Goal: Transaction & Acquisition: Purchase product/service

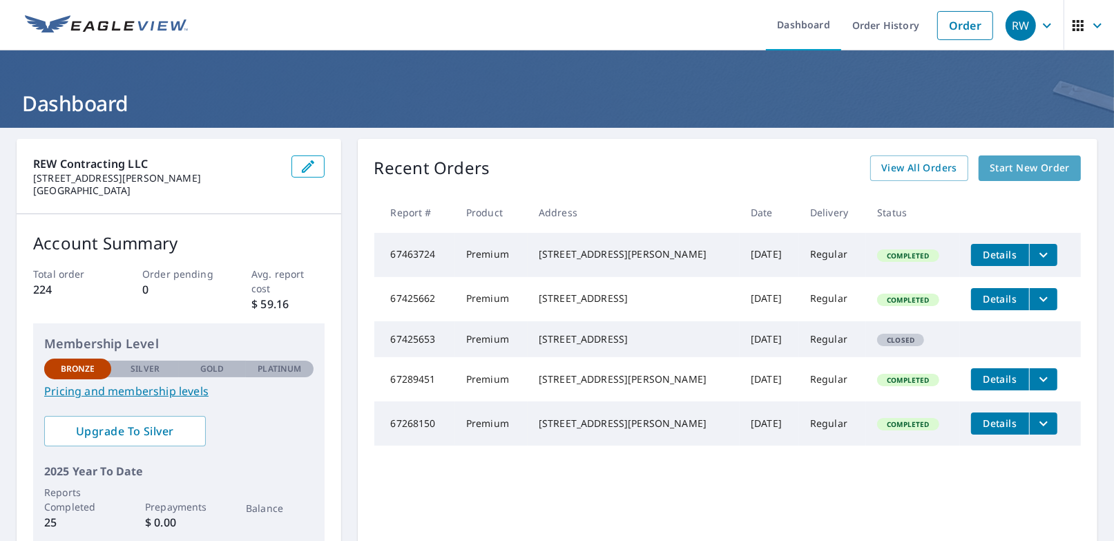
click at [1017, 173] on span "Start New Order" at bounding box center [1030, 168] width 80 height 17
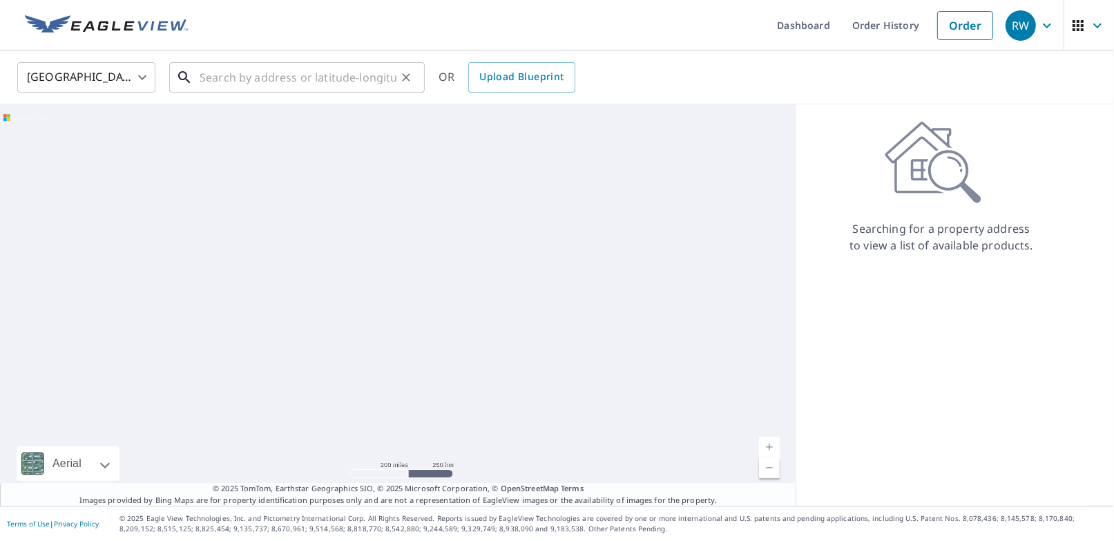
click at [209, 84] on input "text" at bounding box center [298, 77] width 197 height 39
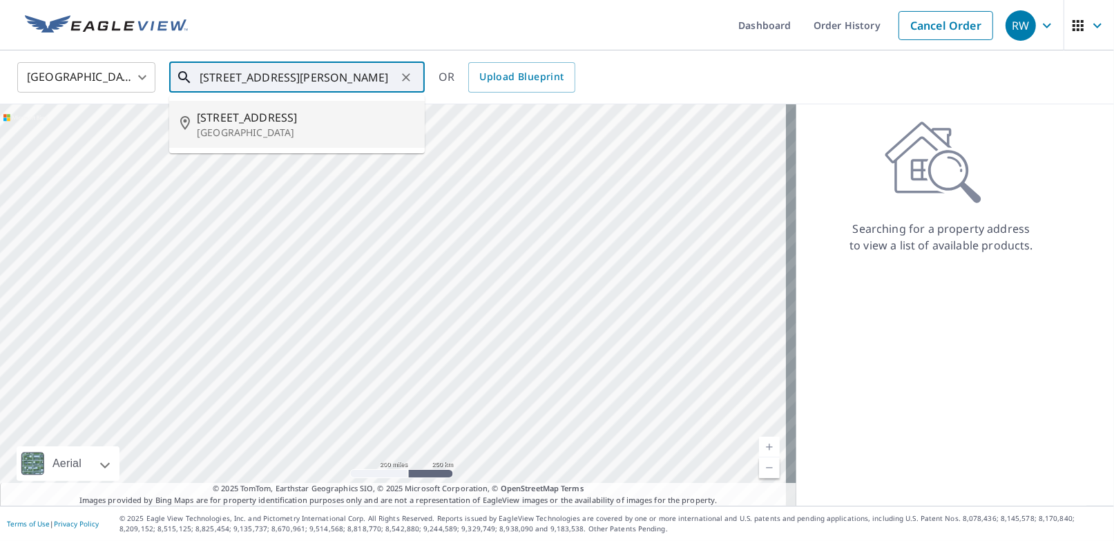
click at [237, 117] on span "[STREET_ADDRESS]" at bounding box center [305, 117] width 217 height 17
type input "[STREET_ADDRESS]"
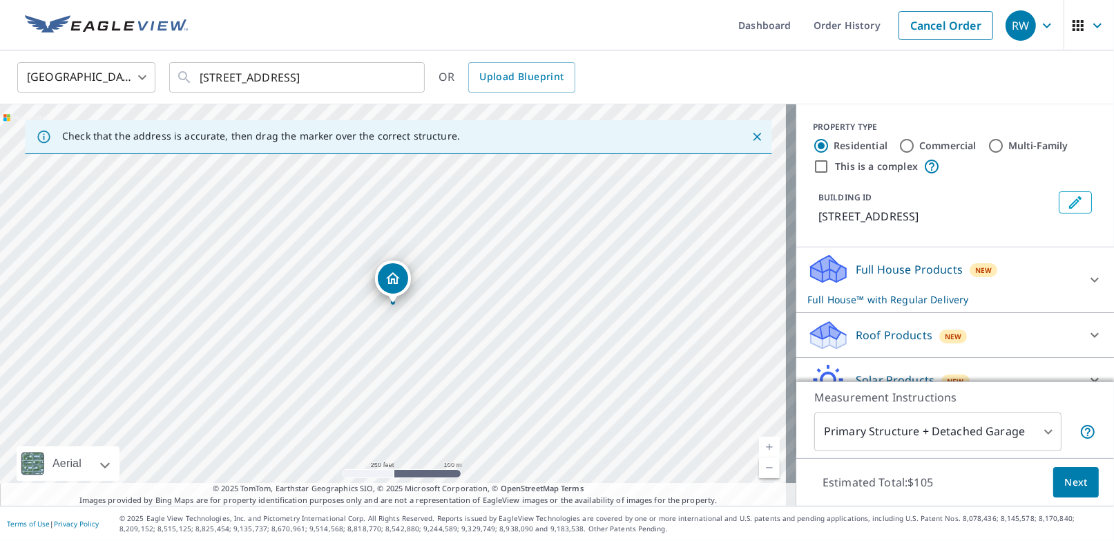
click at [856, 332] on p "Roof Products" at bounding box center [894, 335] width 77 height 17
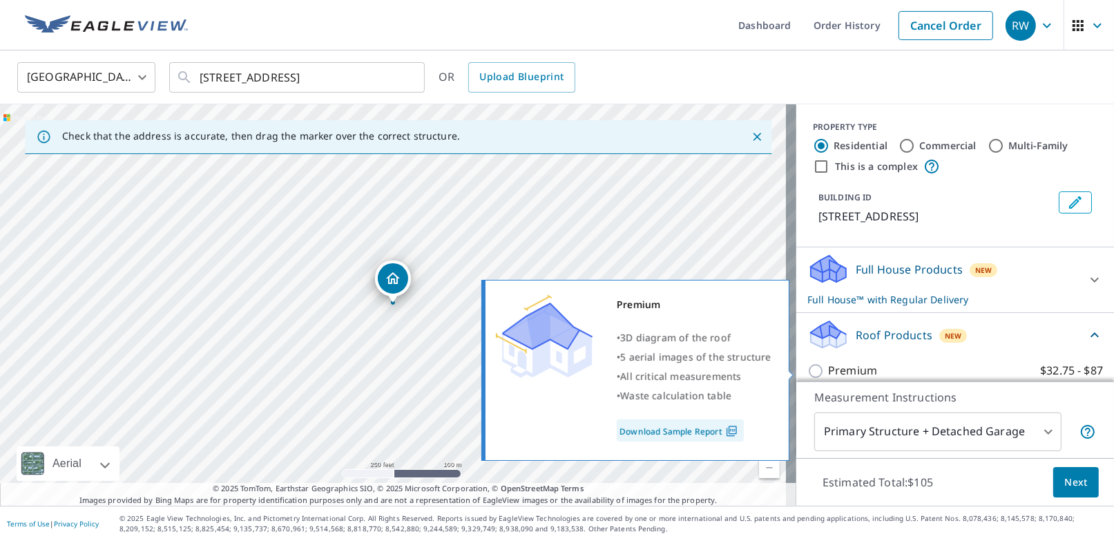
click at [810, 372] on input "Premium $32.75 - $87" at bounding box center [818, 371] width 21 height 17
checkbox input "true"
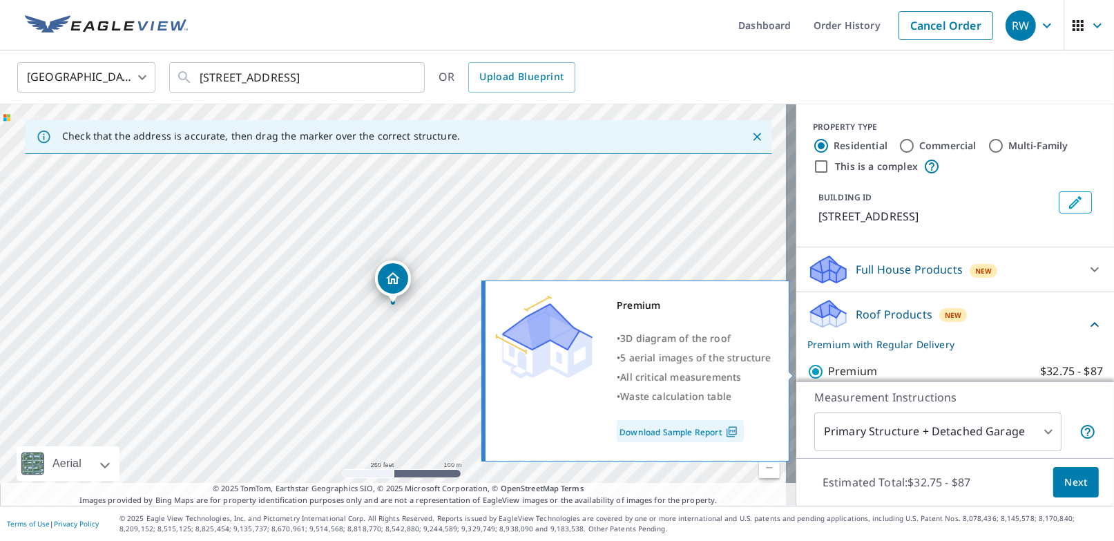
checkbox input "false"
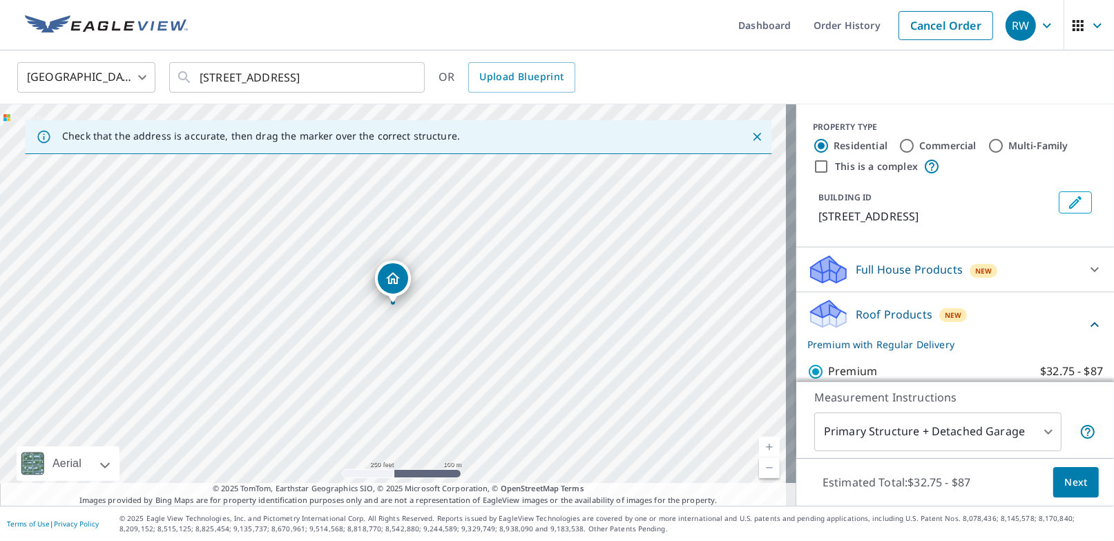
click at [1065, 485] on span "Next" at bounding box center [1076, 482] width 23 height 17
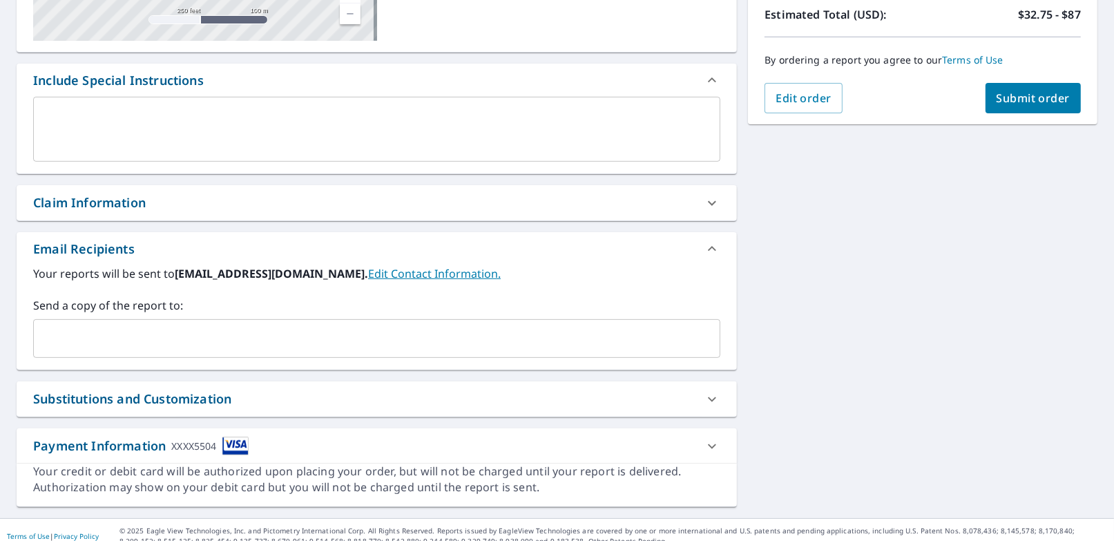
scroll to position [326, 0]
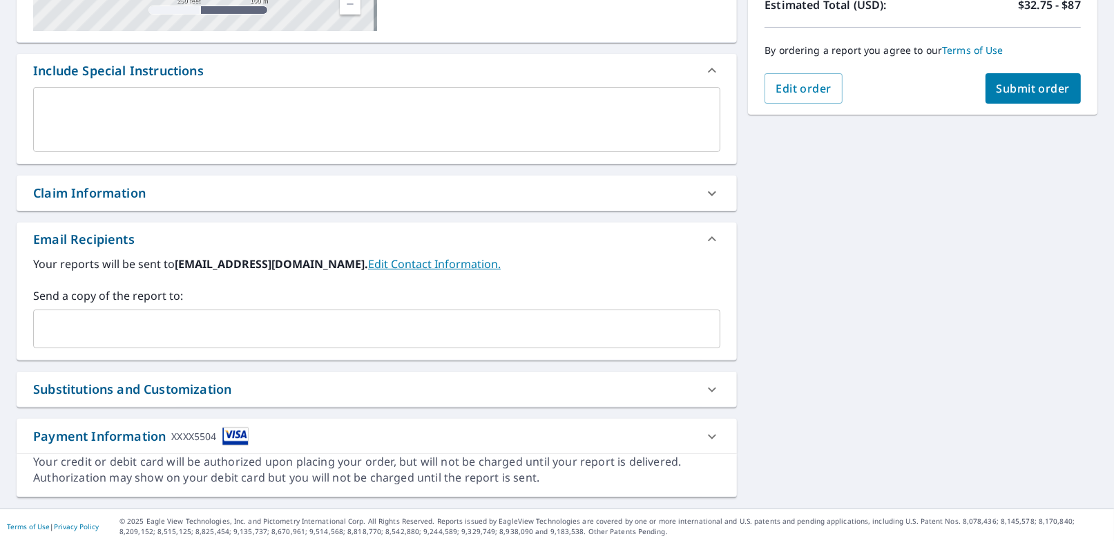
click at [108, 326] on input "text" at bounding box center [366, 329] width 654 height 26
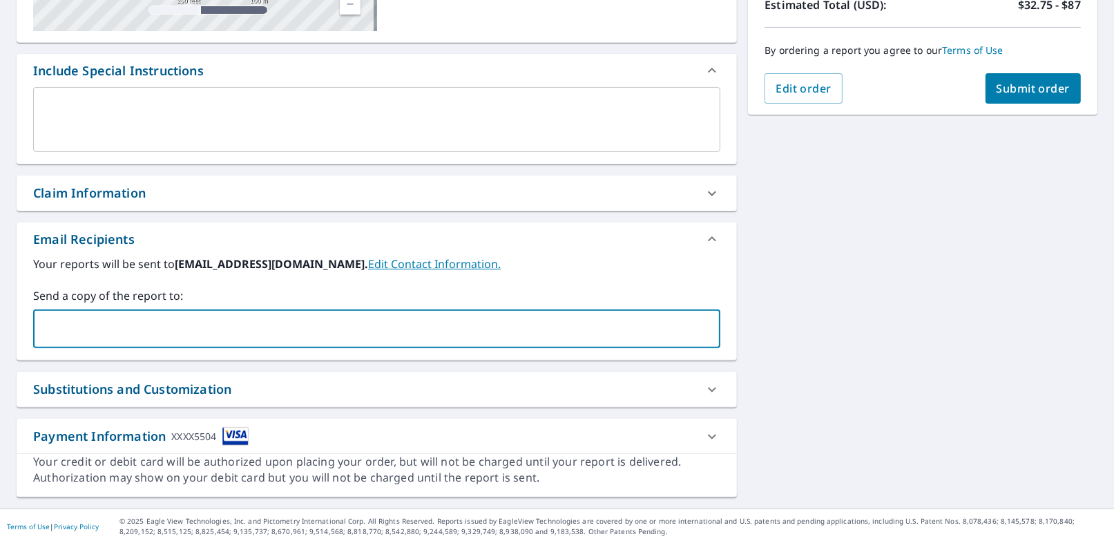
type input "[EMAIL_ADDRESS][DOMAIN_NAME]"
click at [1014, 93] on span "Submit order" at bounding box center [1034, 88] width 74 height 15
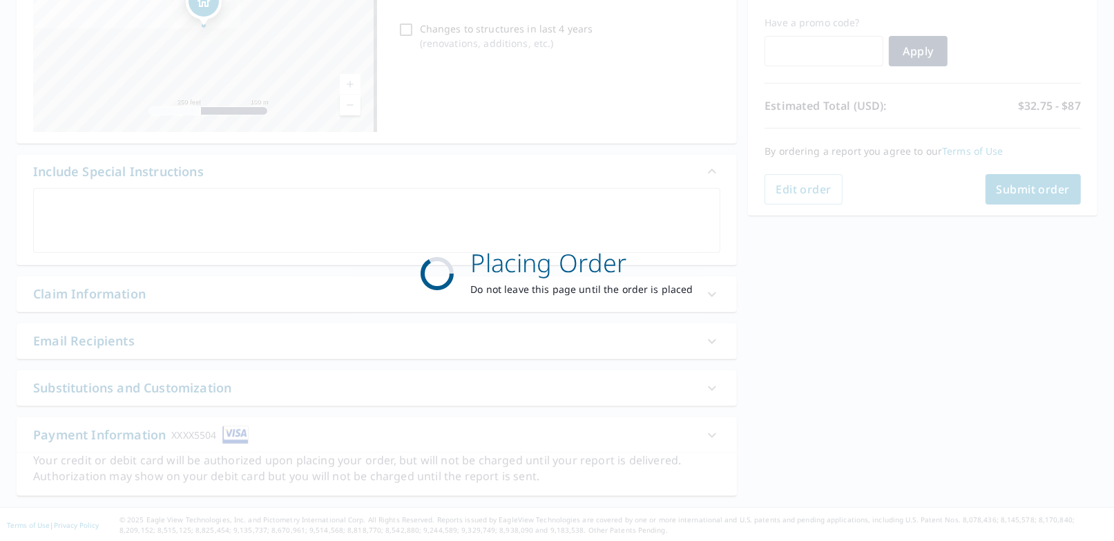
scroll to position [224, 0]
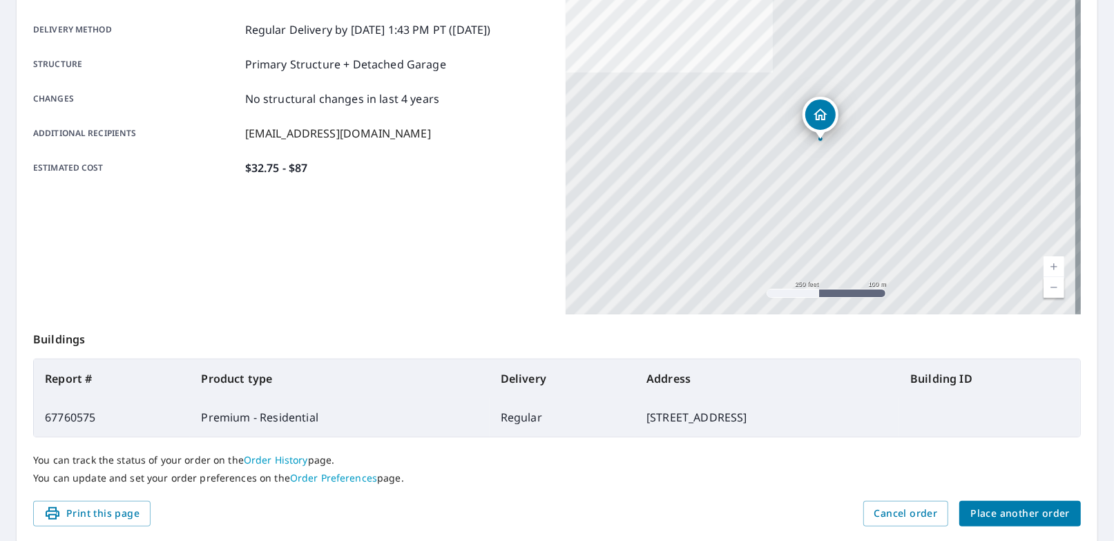
click at [980, 520] on span "Place another order" at bounding box center [1020, 513] width 99 height 17
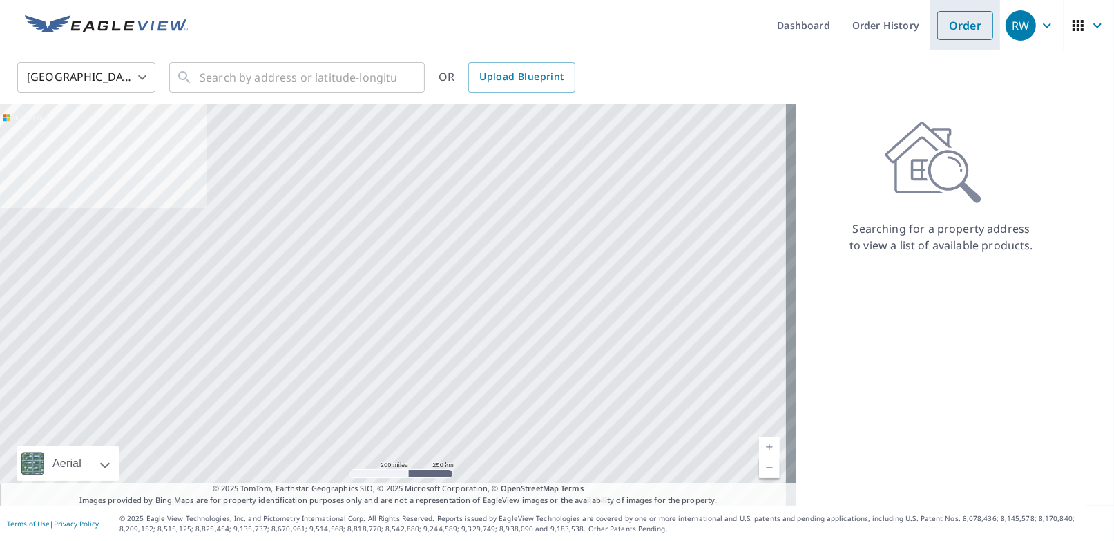
click at [967, 30] on link "Order" at bounding box center [966, 25] width 56 height 29
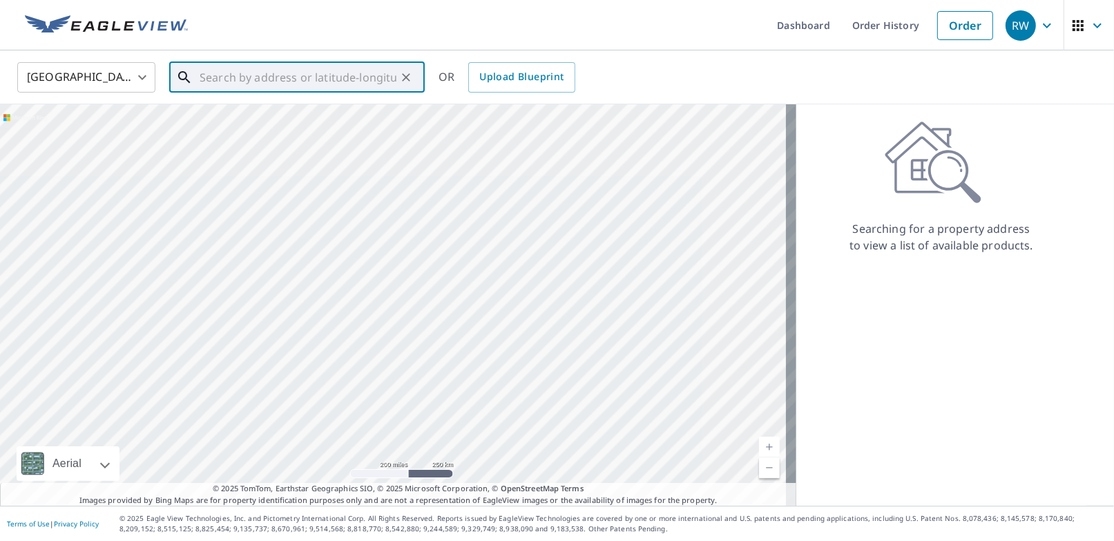
click at [248, 79] on input "text" at bounding box center [298, 77] width 197 height 39
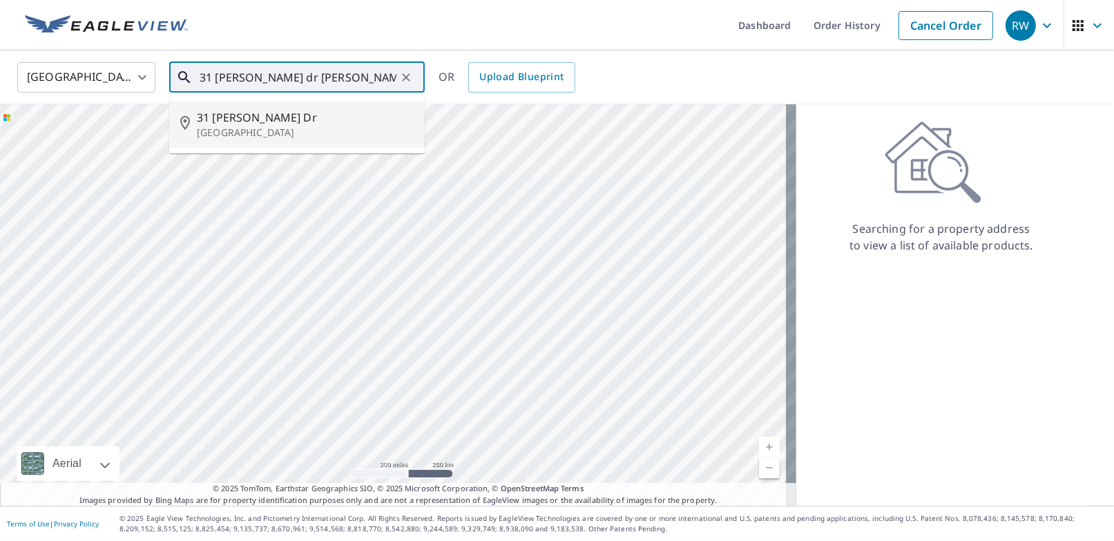
click at [216, 120] on span "31 [PERSON_NAME] Dr" at bounding box center [305, 117] width 217 height 17
type input "[STREET_ADDRESS][PERSON_NAME]"
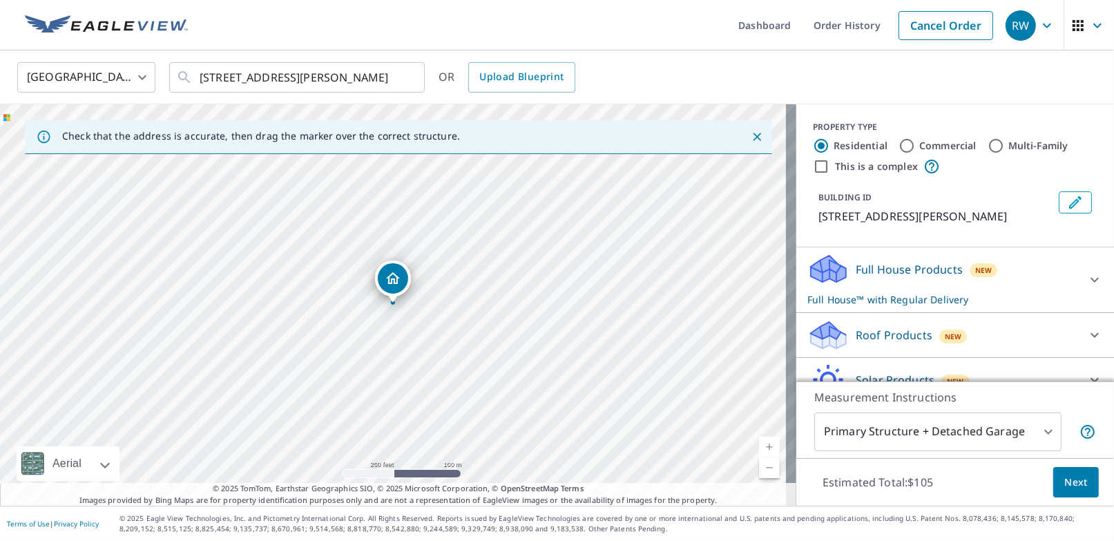
click at [823, 336] on icon at bounding box center [828, 330] width 35 height 17
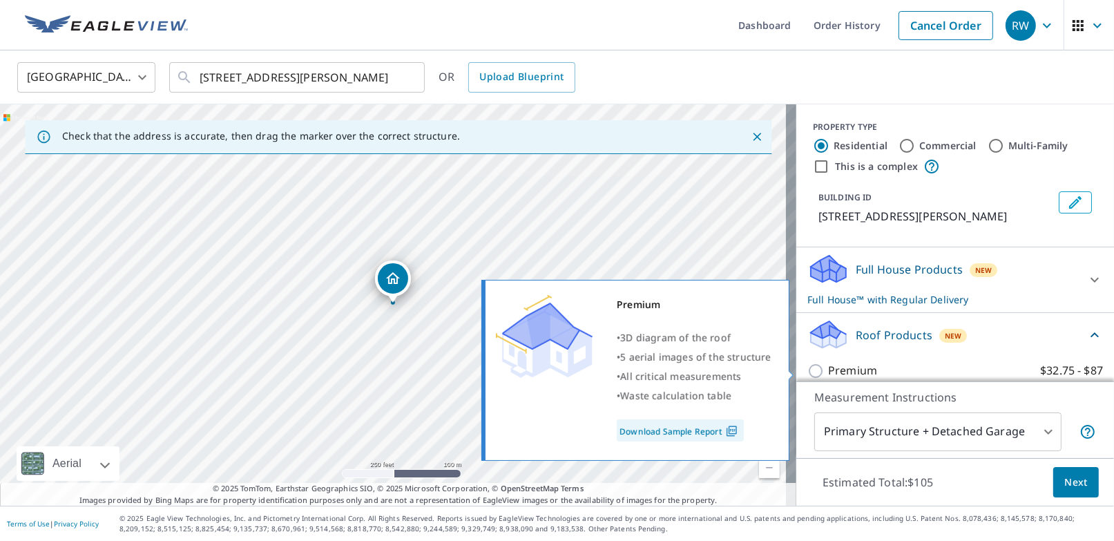
click at [808, 372] on input "Premium $32.75 - $87" at bounding box center [818, 371] width 21 height 17
checkbox input "true"
checkbox input "false"
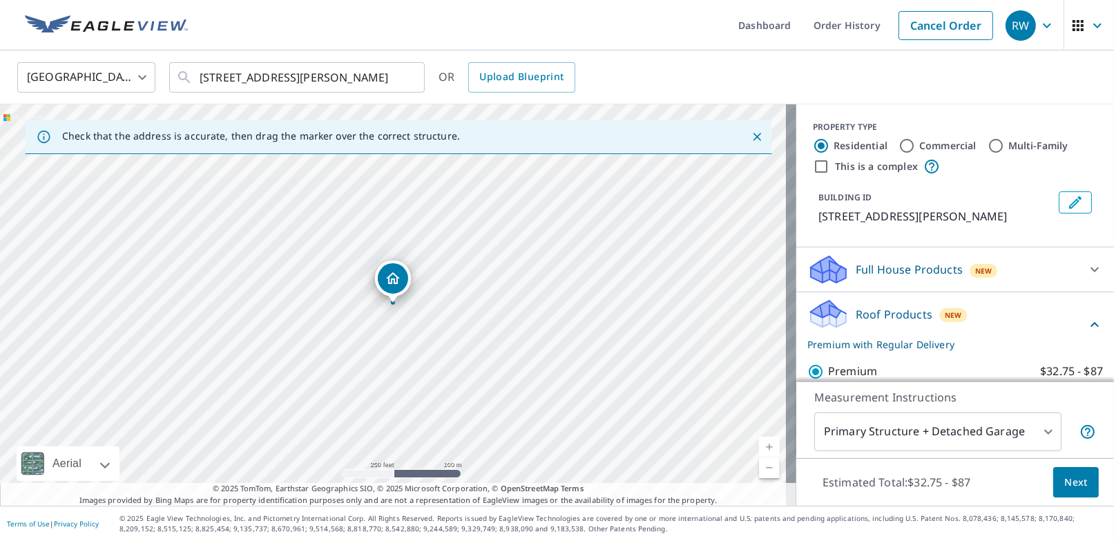
click at [1065, 490] on span "Next" at bounding box center [1076, 482] width 23 height 17
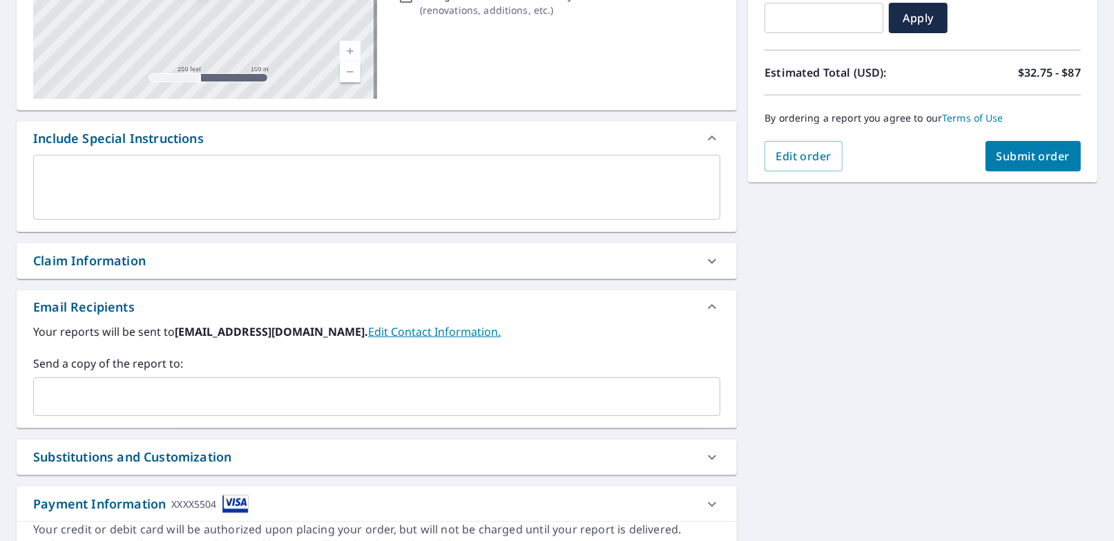
scroll to position [278, 0]
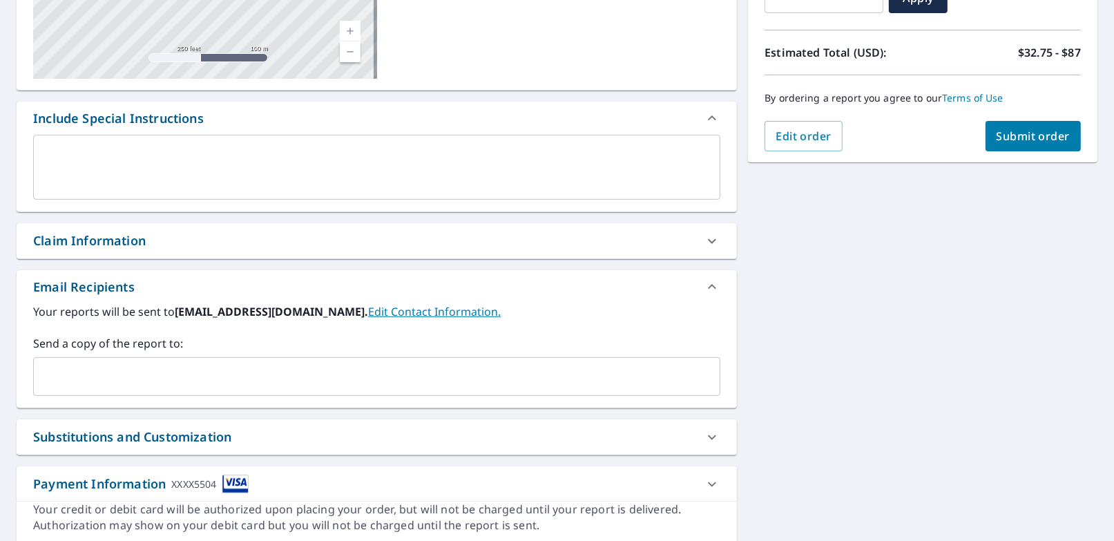
click at [122, 380] on input "text" at bounding box center [366, 376] width 654 height 26
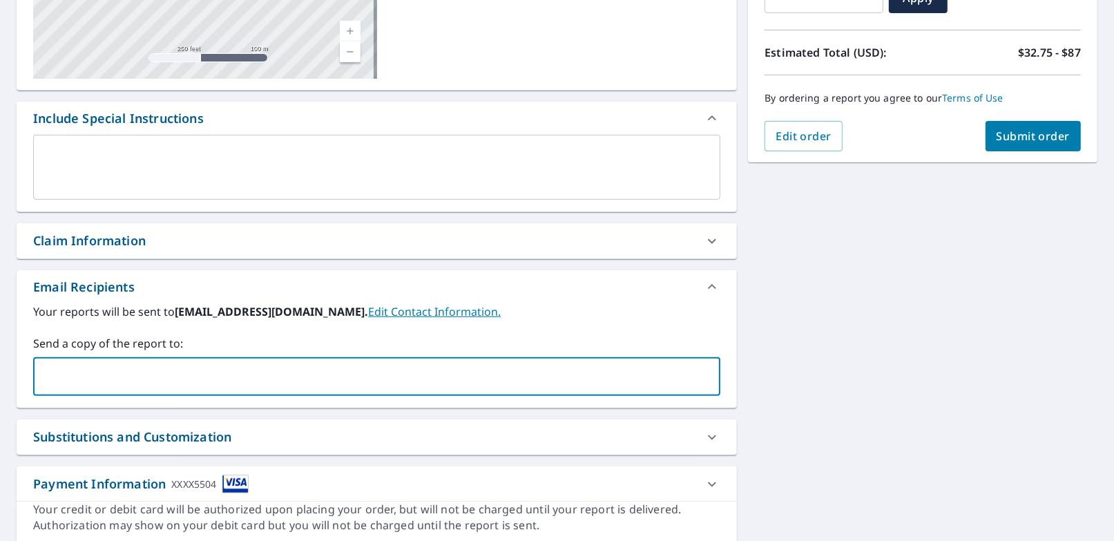
type input "[EMAIL_ADDRESS][DOMAIN_NAME]"
click at [1005, 145] on button "Submit order" at bounding box center [1034, 136] width 96 height 30
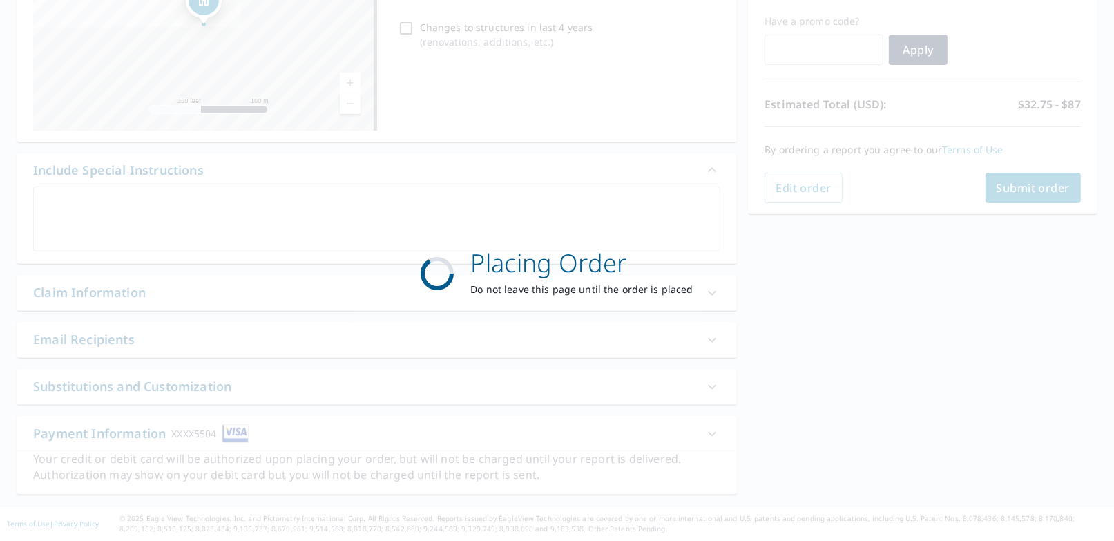
scroll to position [224, 0]
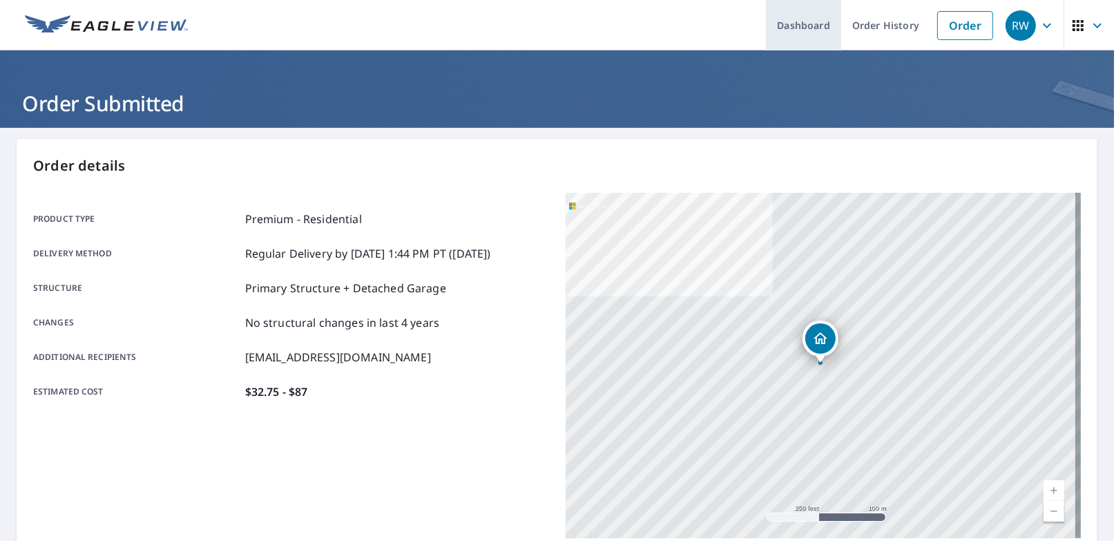
click at [793, 21] on link "Dashboard" at bounding box center [803, 25] width 75 height 50
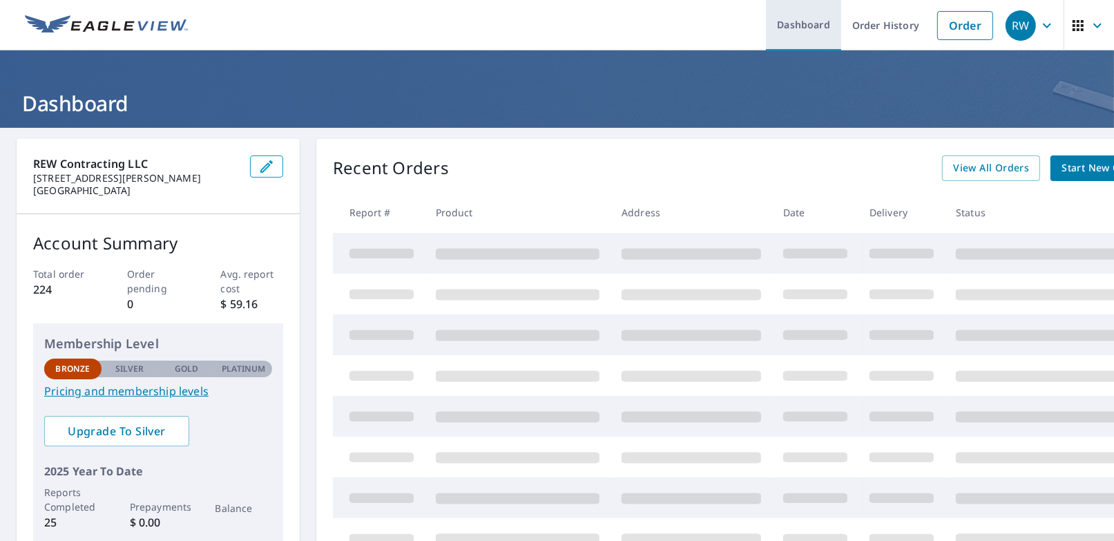
click at [793, 24] on link "Dashboard" at bounding box center [803, 25] width 75 height 50
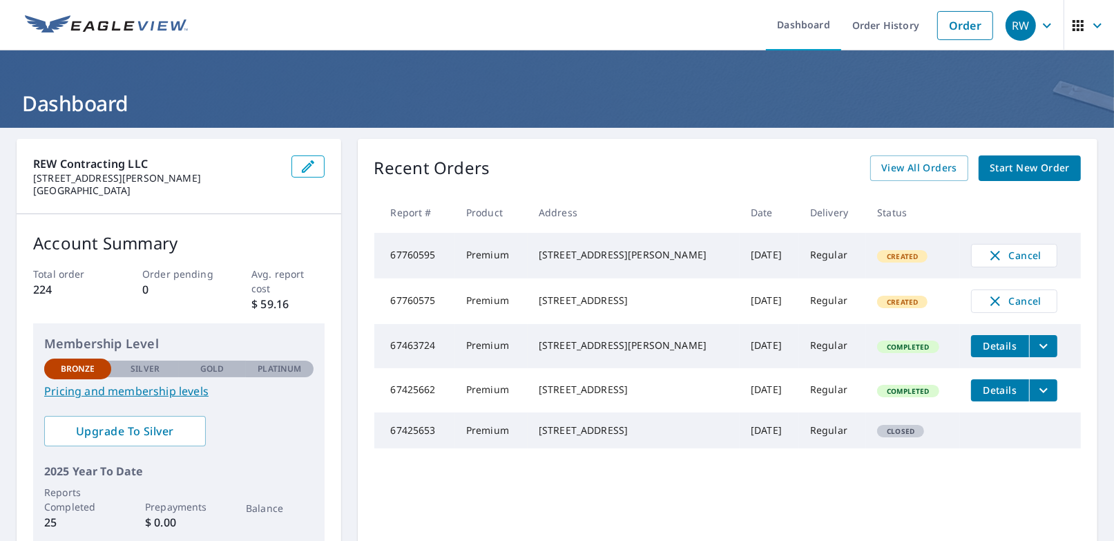
drag, startPoint x: 345, startPoint y: 196, endPoint x: 358, endPoint y: 275, distance: 79.7
click at [358, 275] on div "REW Contracting LLC [STREET_ADDRESS][PERSON_NAME] Account Summary Total order 2…" at bounding box center [557, 348] width 1081 height 419
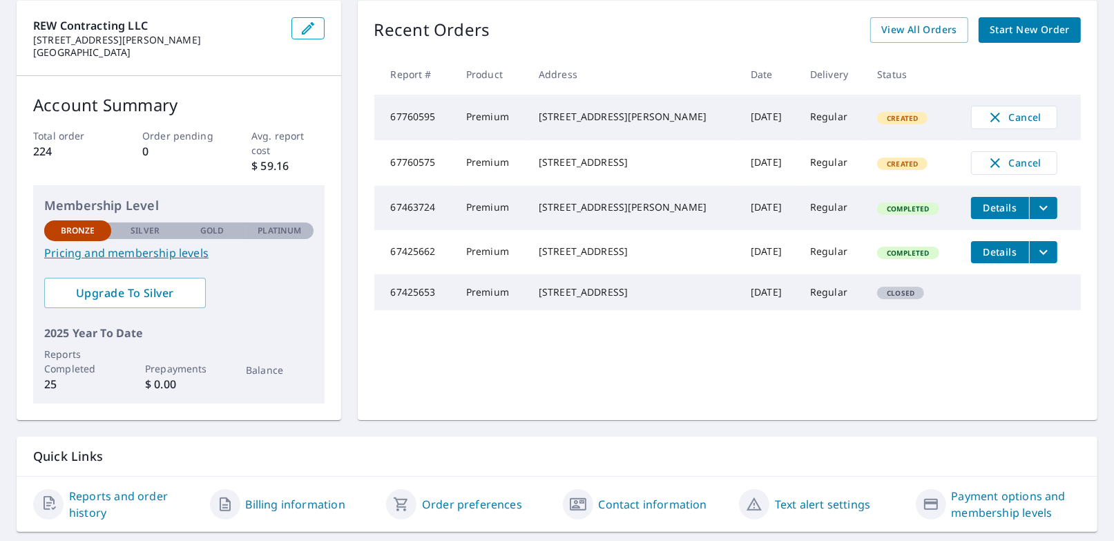
scroll to position [173, 0]
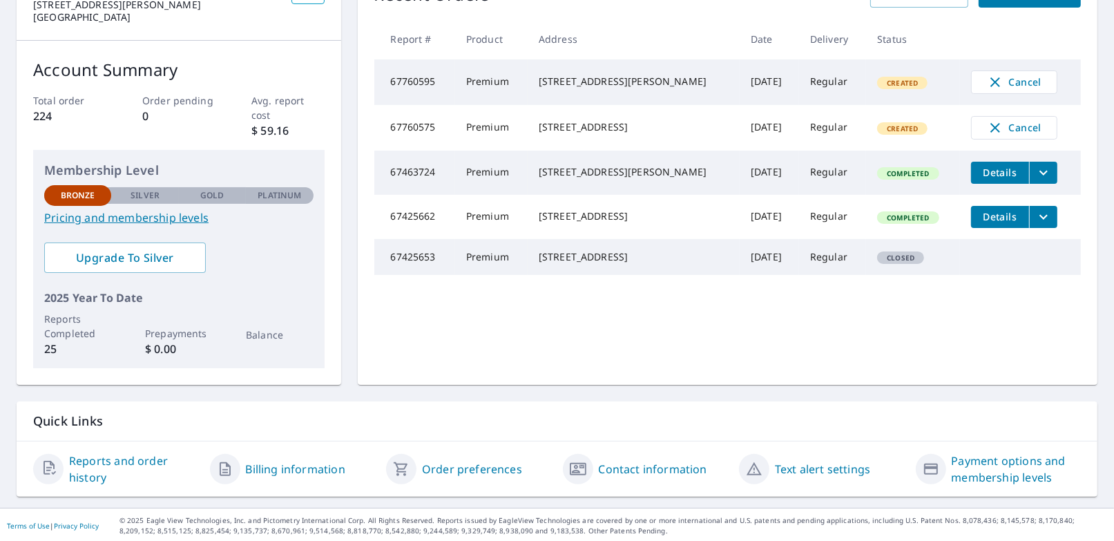
click at [130, 462] on link "Reports and order history" at bounding box center [134, 469] width 130 height 33
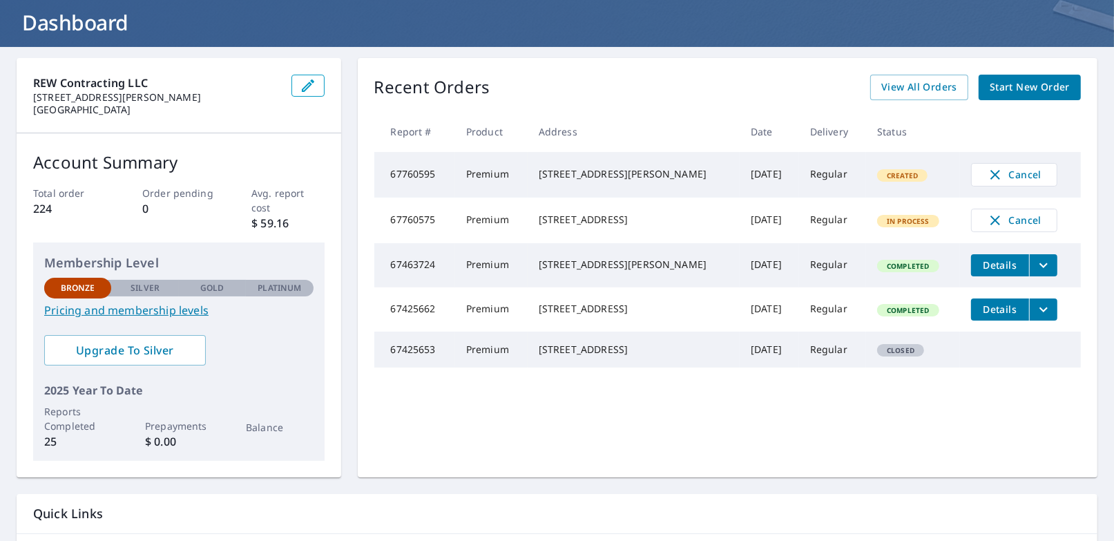
scroll to position [35, 0]
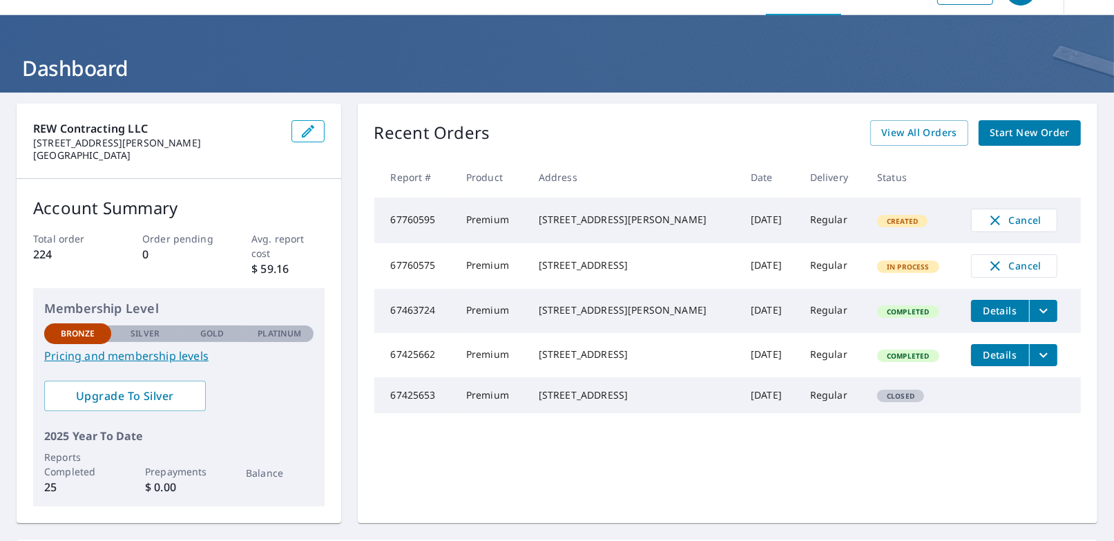
click at [146, 331] on p "Silver" at bounding box center [145, 333] width 29 height 12
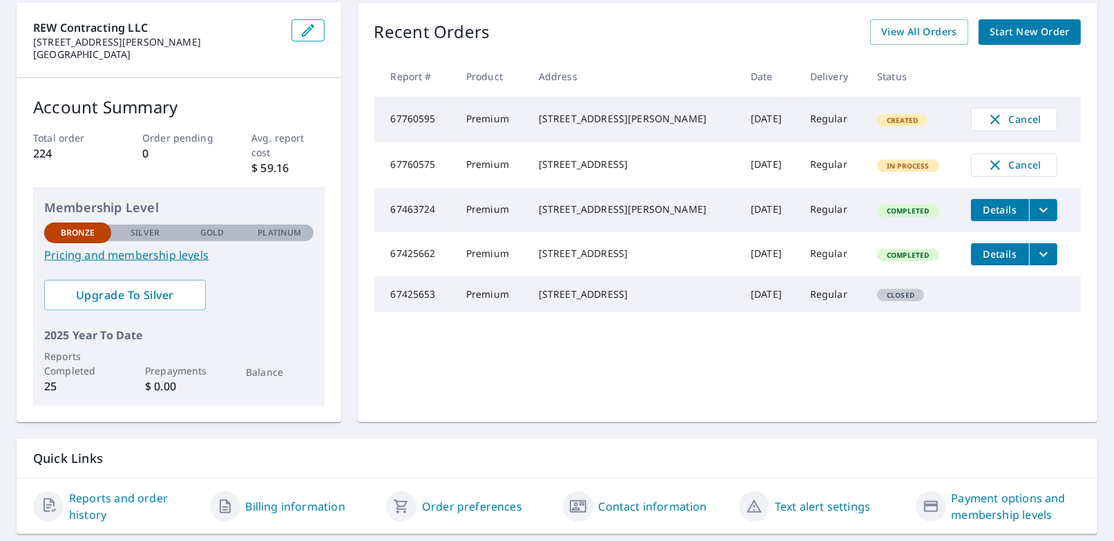
scroll to position [173, 0]
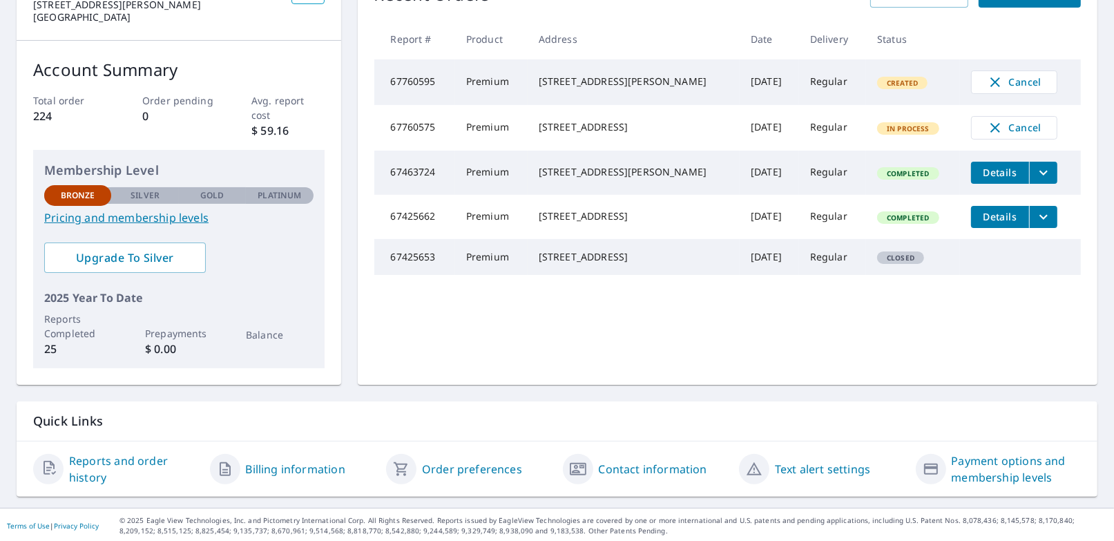
click at [634, 465] on link "Contact information" at bounding box center [653, 469] width 108 height 17
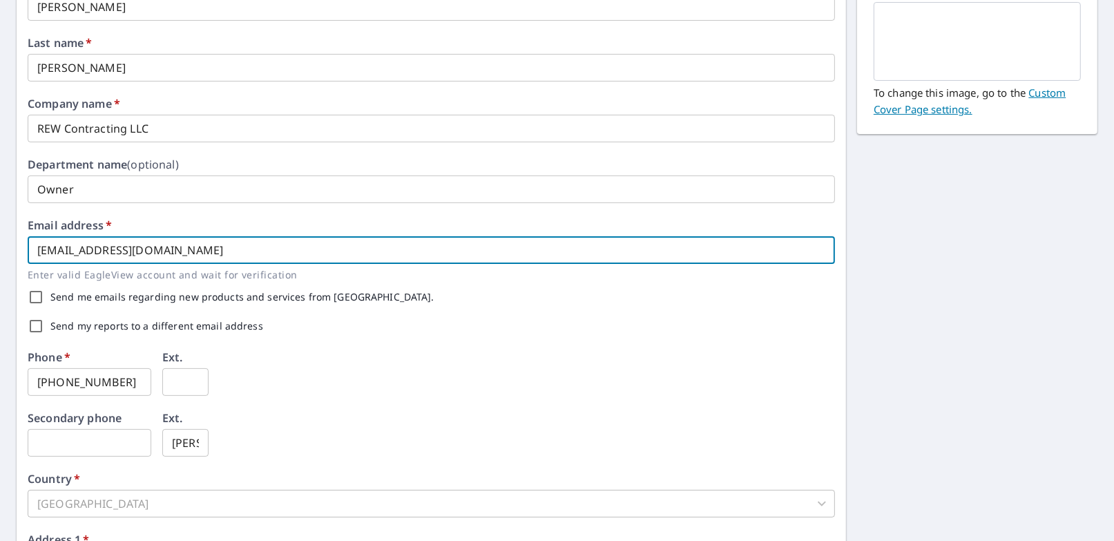
drag, startPoint x: 139, startPoint y: 251, endPoint x: 9, endPoint y: 247, distance: 130.0
click at [9, 247] on div "First name   * [PERSON_NAME] ​ Last name   * [PERSON_NAME] ​ Company name   * R…" at bounding box center [557, 359] width 1114 height 810
type input "w"
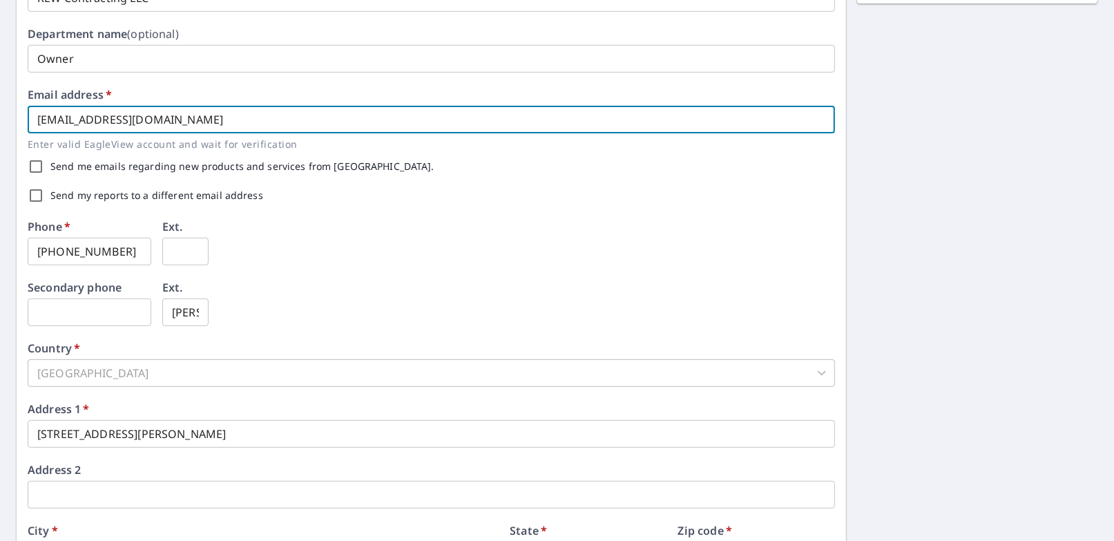
scroll to position [430, 0]
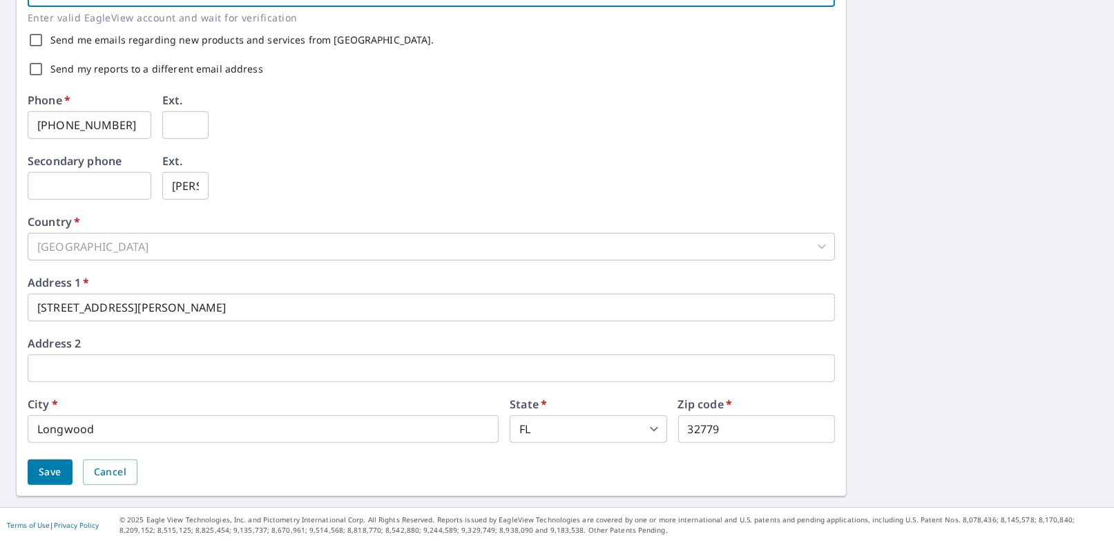
type input "[EMAIL_ADDRESS][DOMAIN_NAME]"
click at [40, 466] on span "Save" at bounding box center [50, 472] width 23 height 17
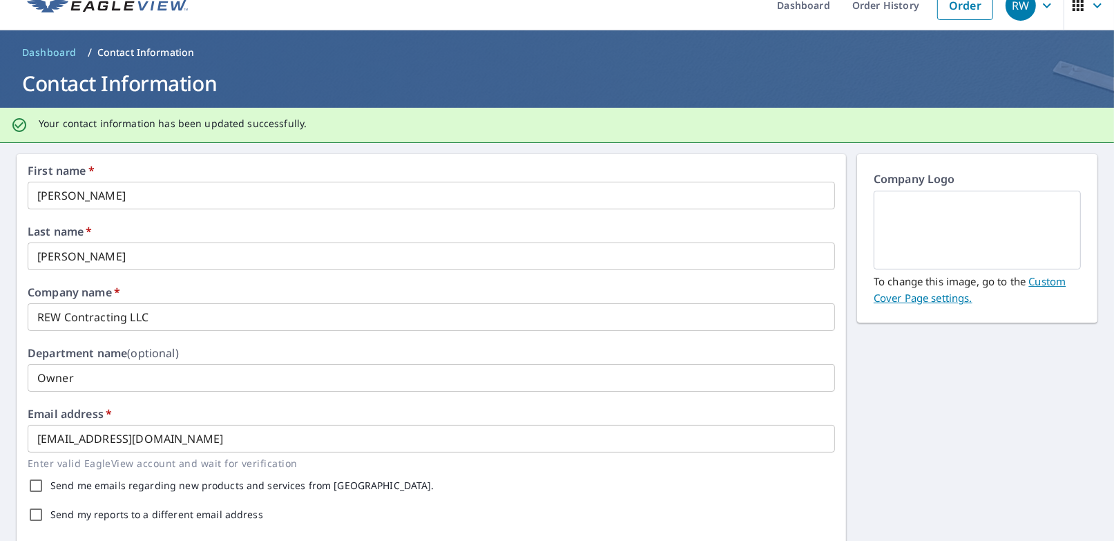
scroll to position [0, 0]
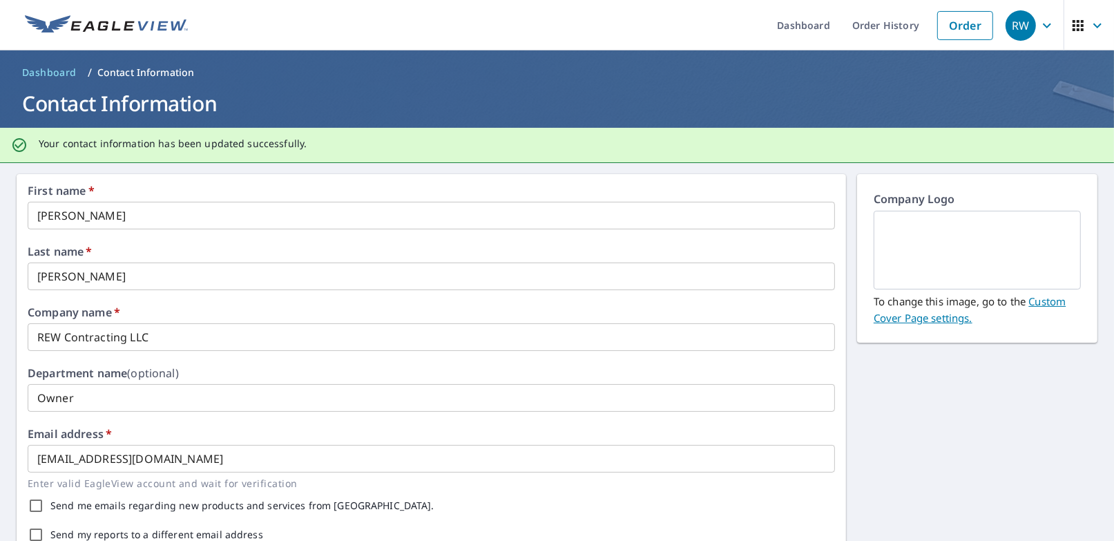
click at [931, 246] on img at bounding box center [978, 250] width 174 height 75
drag, startPoint x: 931, startPoint y: 246, endPoint x: 911, endPoint y: 252, distance: 21.0
click at [911, 252] on img at bounding box center [978, 250] width 174 height 75
click at [915, 319] on link "Custom Cover Page settings." at bounding box center [970, 309] width 192 height 30
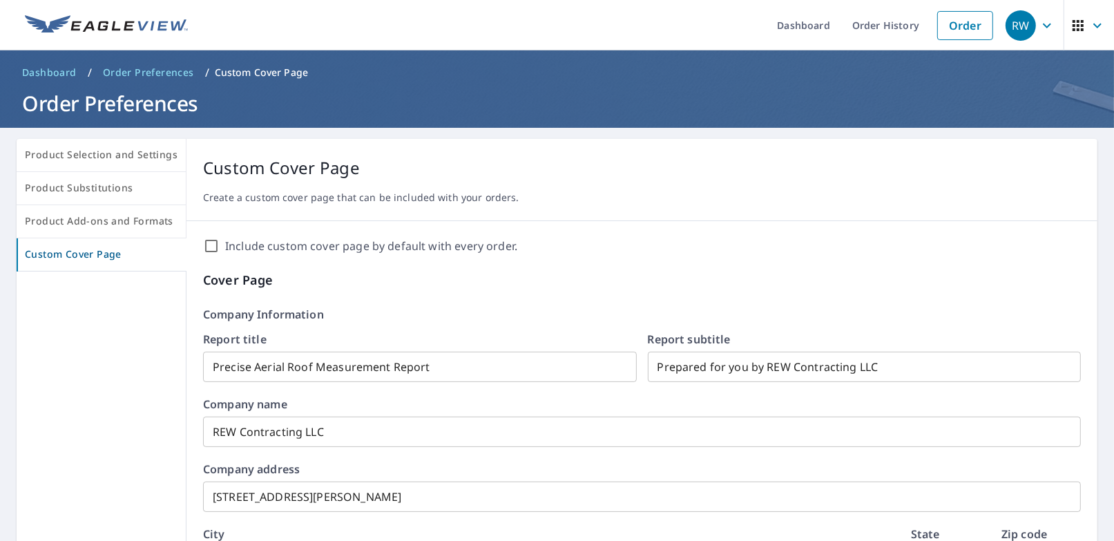
drag, startPoint x: 36, startPoint y: 357, endPoint x: 960, endPoint y: 298, distance: 926.3
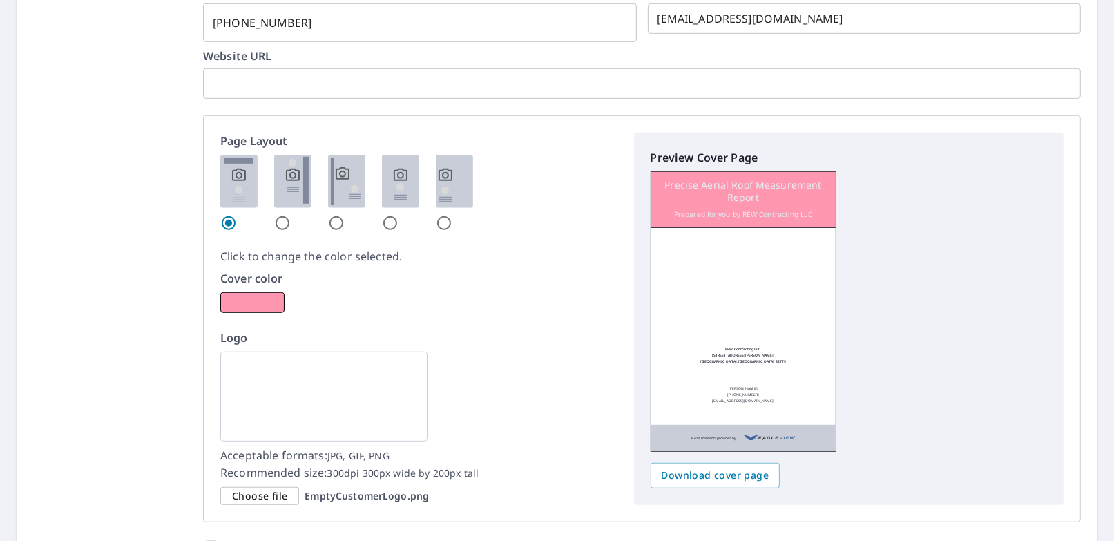
scroll to position [700, 0]
click at [245, 495] on span "Choose file" at bounding box center [259, 496] width 55 height 17
click at [0, 0] on input "Choose file EmptyCustomerLogo.png" at bounding box center [0, 0] width 0 height 0
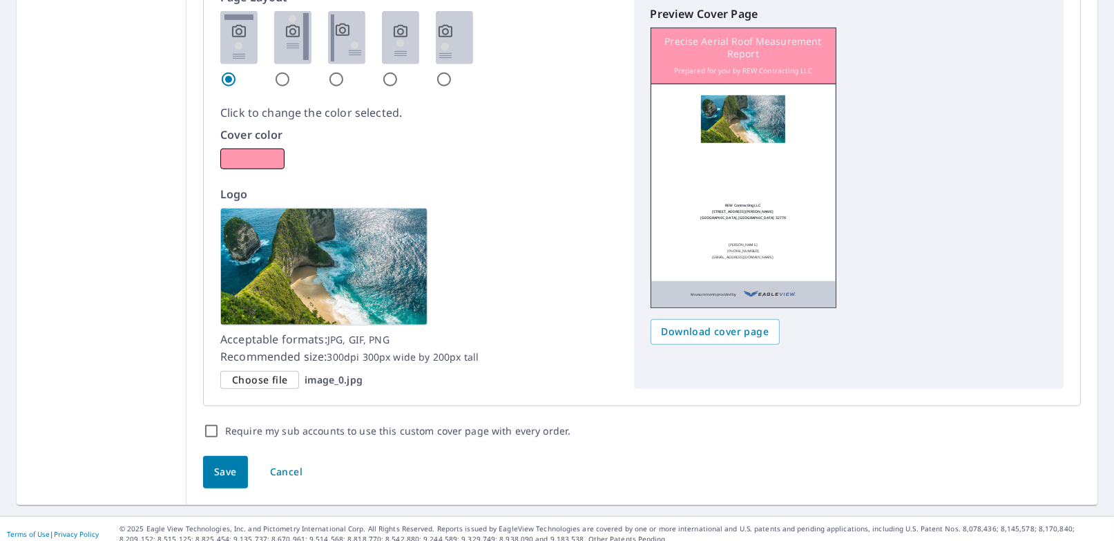
scroll to position [851, 0]
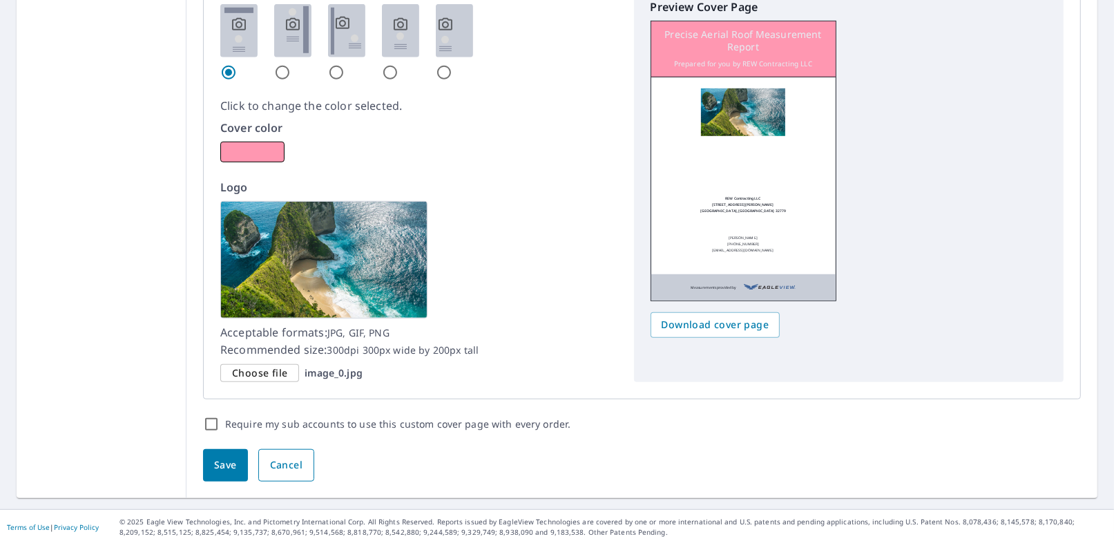
click at [290, 466] on span "Cancel" at bounding box center [286, 465] width 32 height 17
click at [258, 371] on span "Choose file" at bounding box center [259, 373] width 55 height 17
click at [0, 0] on input "Choose file image_0.jpg" at bounding box center [0, 0] width 0 height 0
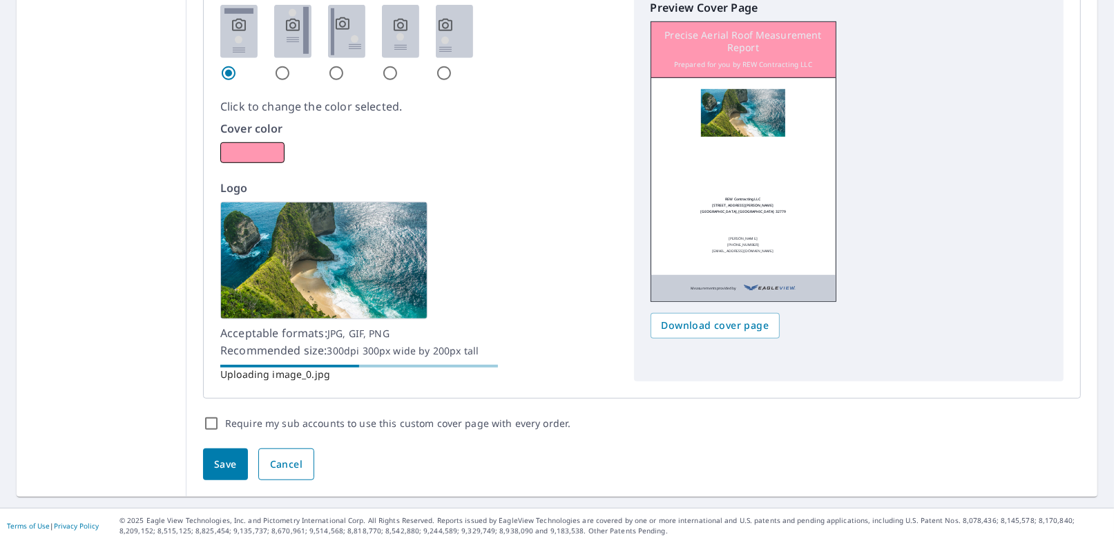
click at [278, 470] on span "Cancel" at bounding box center [286, 464] width 32 height 17
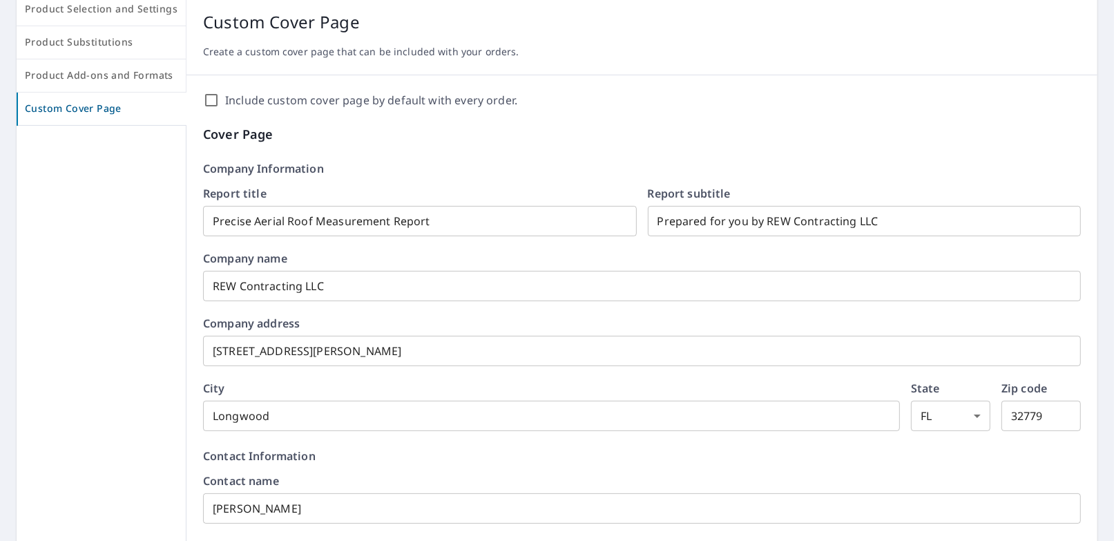
scroll to position [0, 0]
